Goal: Check status: Check status

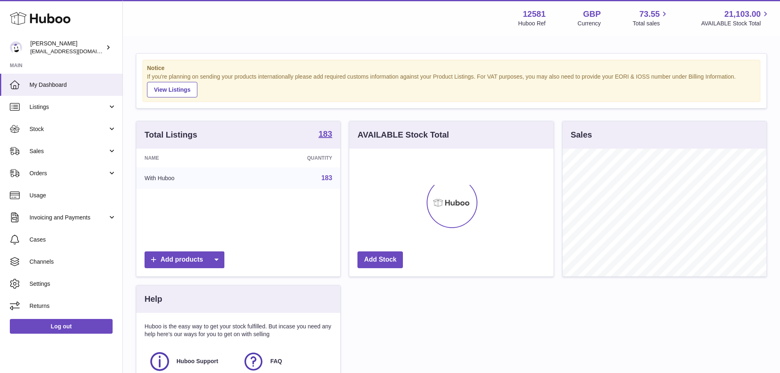
scroll to position [128, 204]
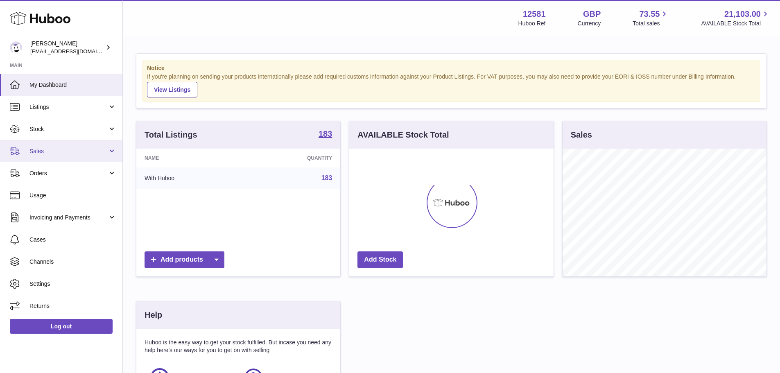
click at [89, 149] on span "Sales" at bounding box center [68, 151] width 78 height 8
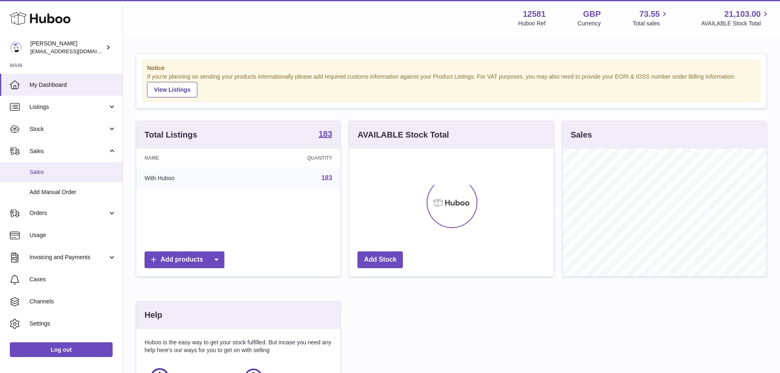
click at [76, 170] on span "Sales" at bounding box center [72, 172] width 87 height 8
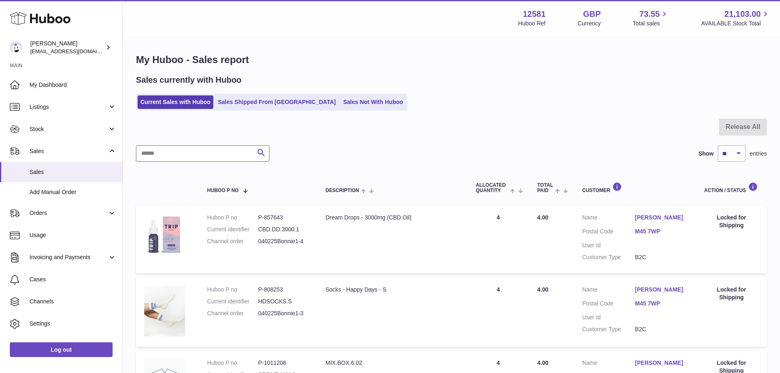
click at [226, 152] on input "text" at bounding box center [203, 153] width 134 height 16
click at [253, 94] on ul "Current Sales with Huboo Sales Shipped From [GEOGRAPHIC_DATA] Sales Not With Hu…" at bounding box center [272, 102] width 272 height 17
click at [256, 109] on ul "Current Sales with Huboo Sales Shipped From [GEOGRAPHIC_DATA] Sales Not With Hu…" at bounding box center [272, 102] width 272 height 17
click at [256, 107] on link "Sales Shipped From [GEOGRAPHIC_DATA]" at bounding box center [277, 102] width 124 height 14
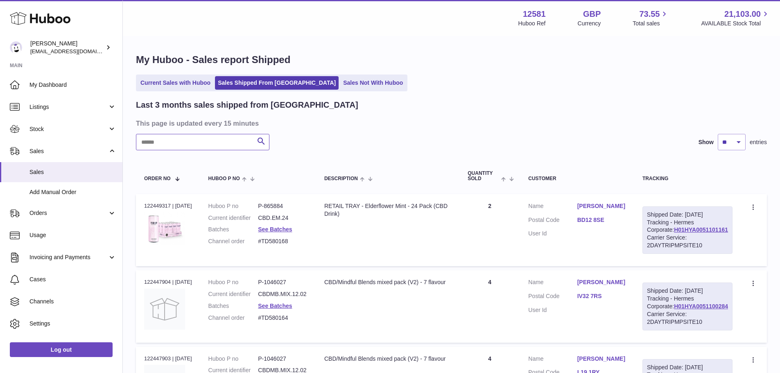
click at [198, 139] on input "text" at bounding box center [203, 142] width 134 height 16
type input "*"
type input "***"
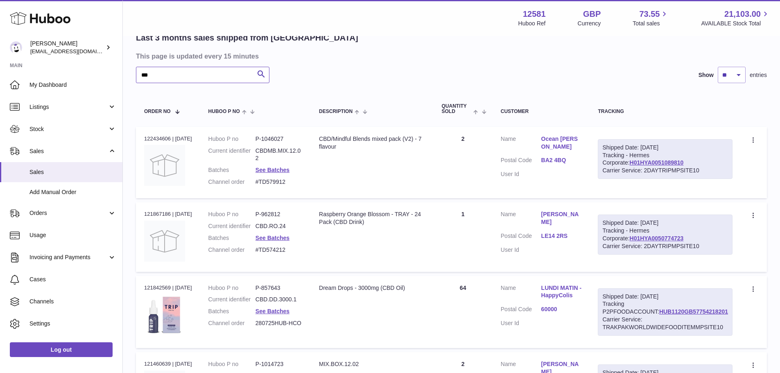
scroll to position [82, 0]
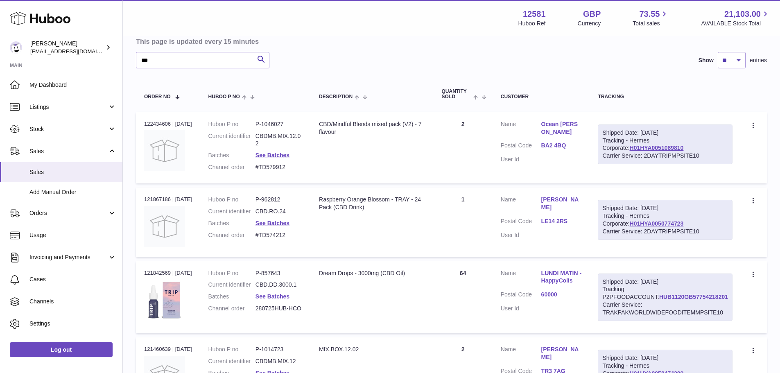
click at [659, 299] on link "HUB1120GB57754218201" at bounding box center [693, 297] width 69 height 7
